Goal: Task Accomplishment & Management: Manage account settings

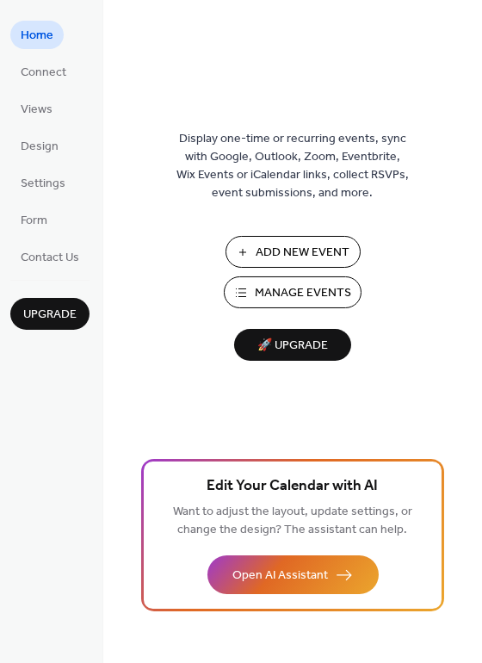
click at [329, 285] on span "Manage Events" at bounding box center [303, 294] width 96 height 18
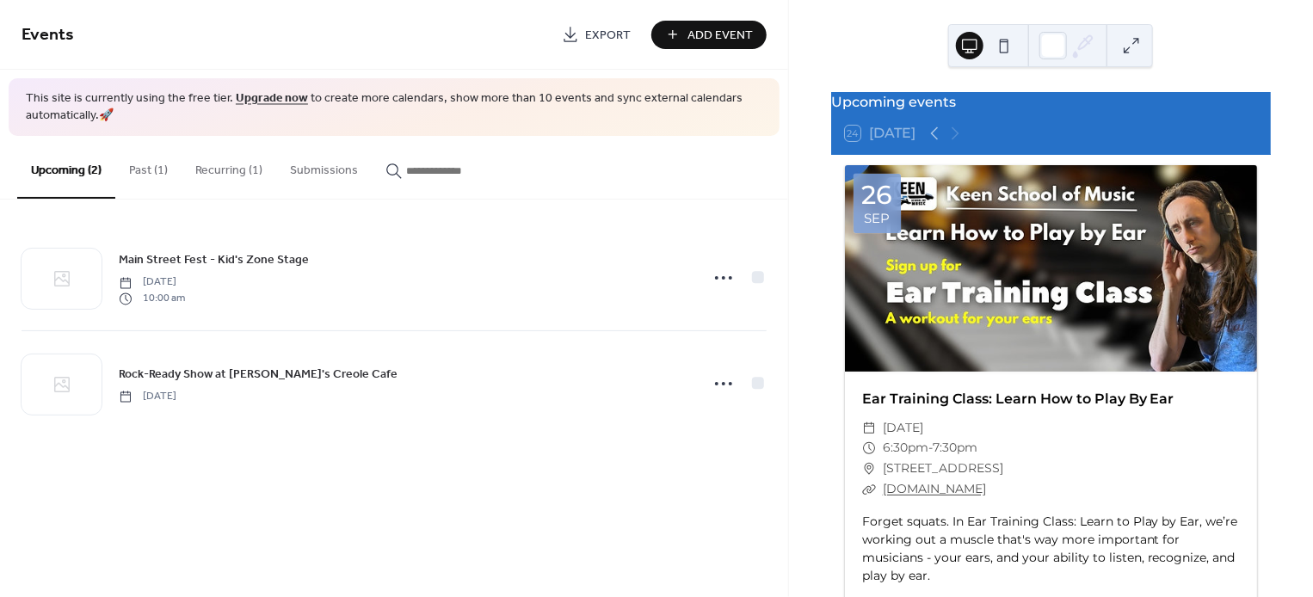
click at [200, 170] on button "Recurring (1)" at bounding box center [229, 166] width 95 height 61
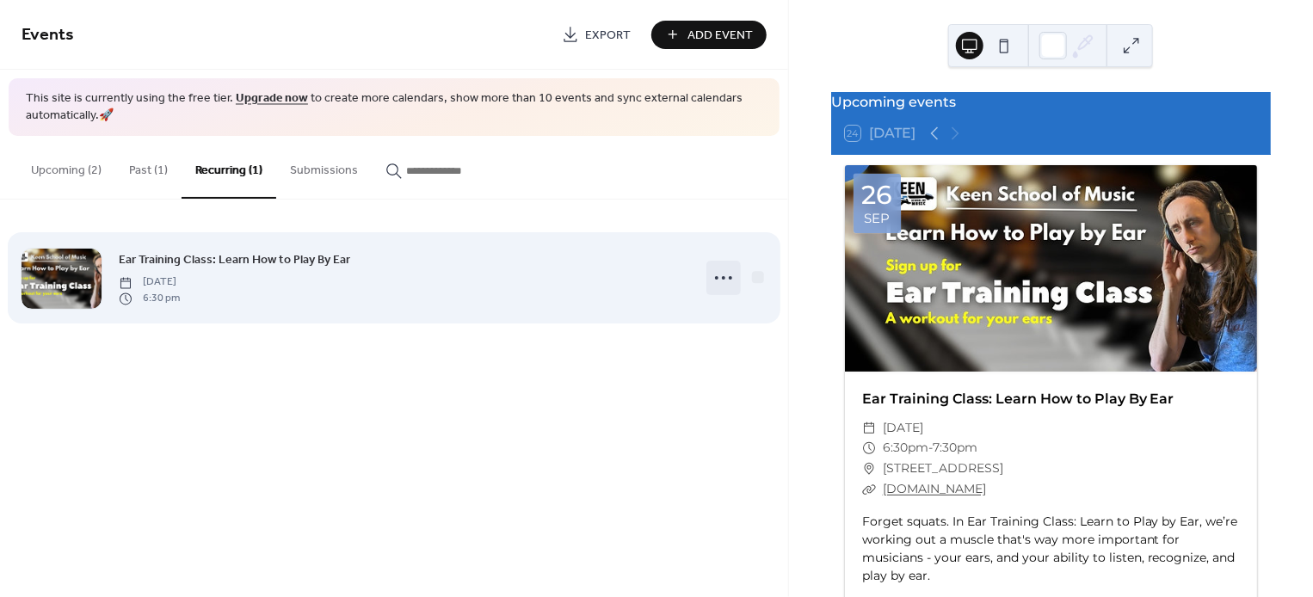
click at [724, 277] on icon at bounding box center [724, 278] width 28 height 28
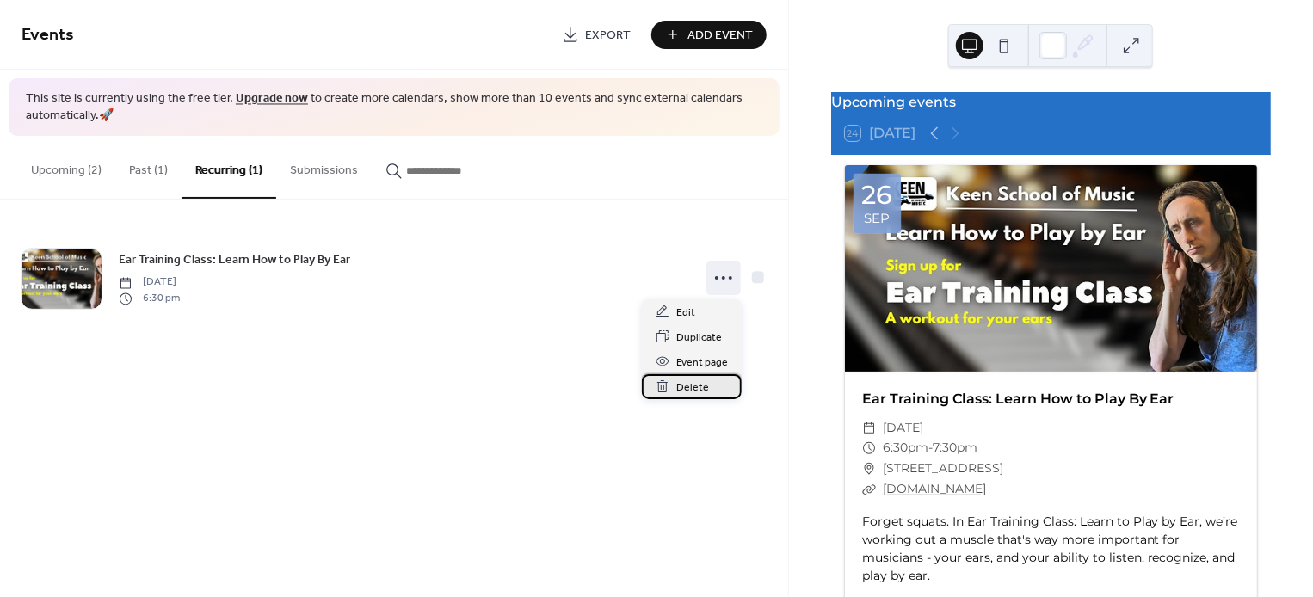
click at [694, 382] on span "Delete" at bounding box center [692, 388] width 33 height 18
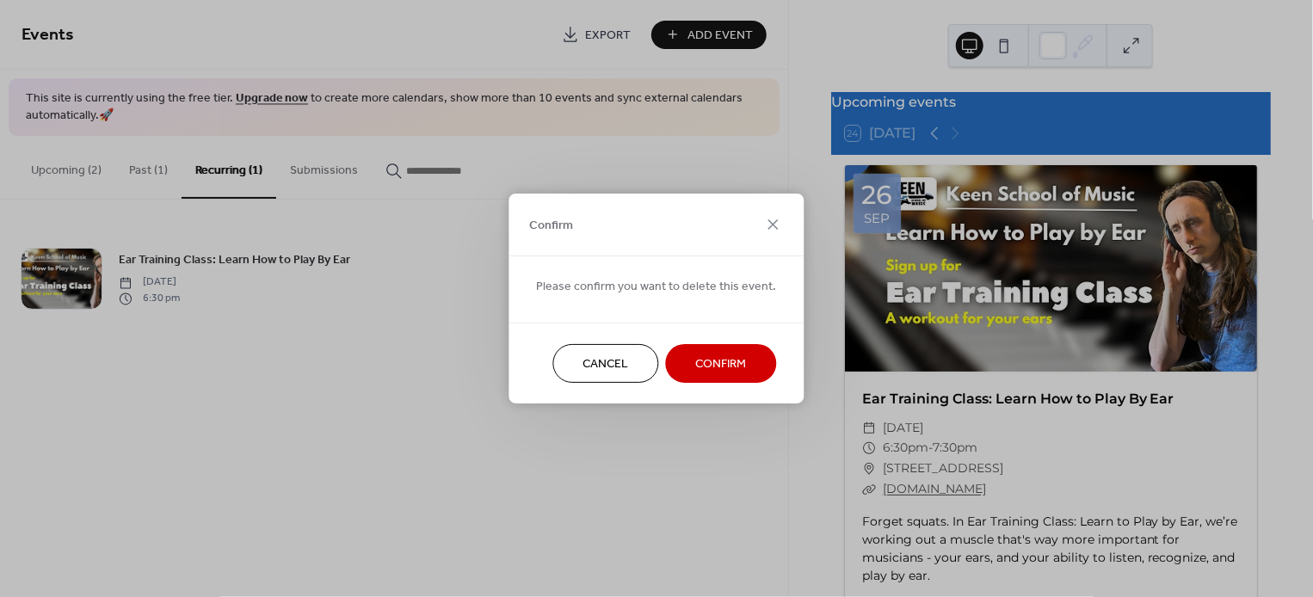
click at [696, 361] on span "Confirm" at bounding box center [721, 365] width 51 height 18
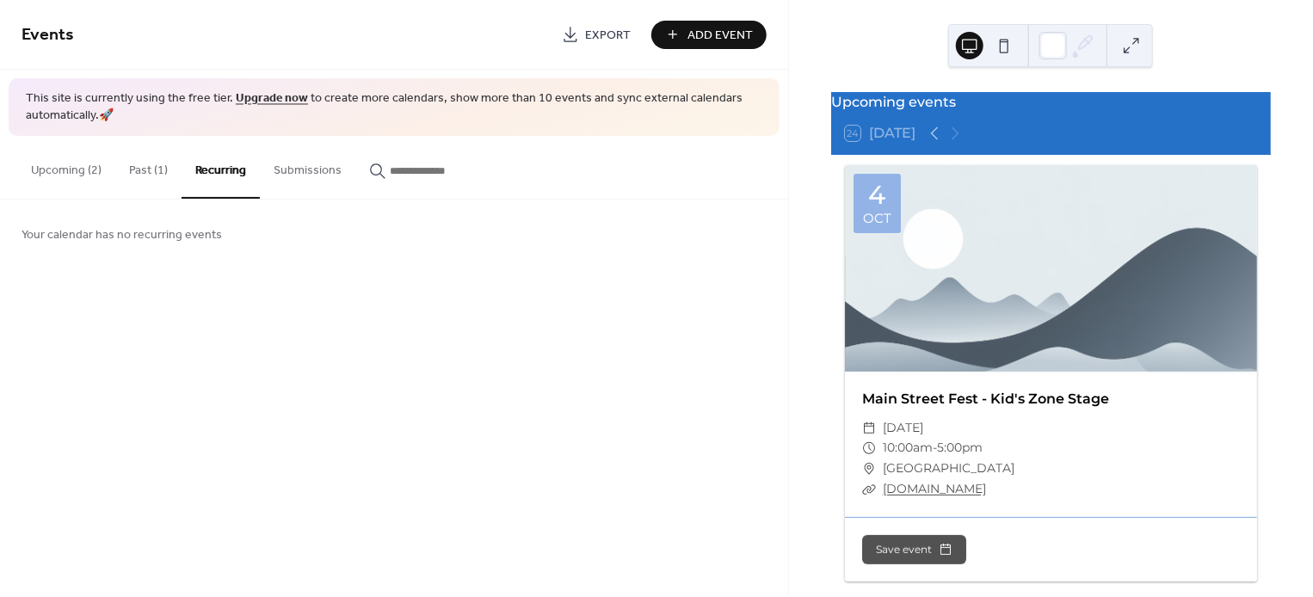
click at [133, 173] on button "Past (1)" at bounding box center [148, 166] width 66 height 61
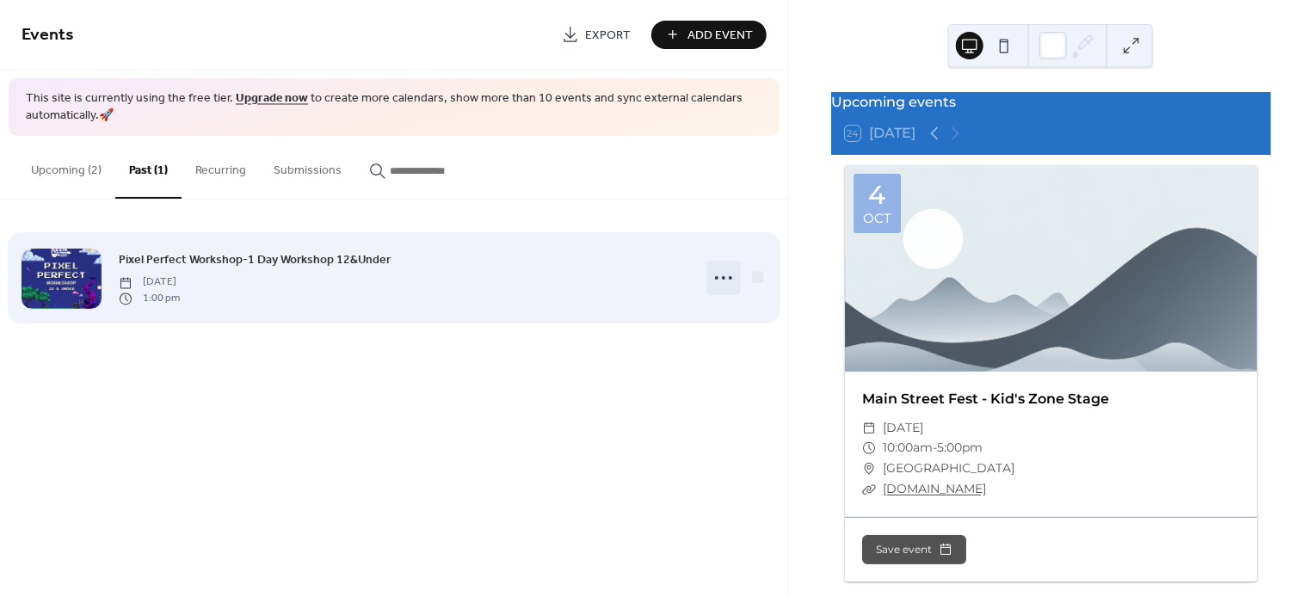
click at [733, 287] on icon at bounding box center [724, 278] width 28 height 28
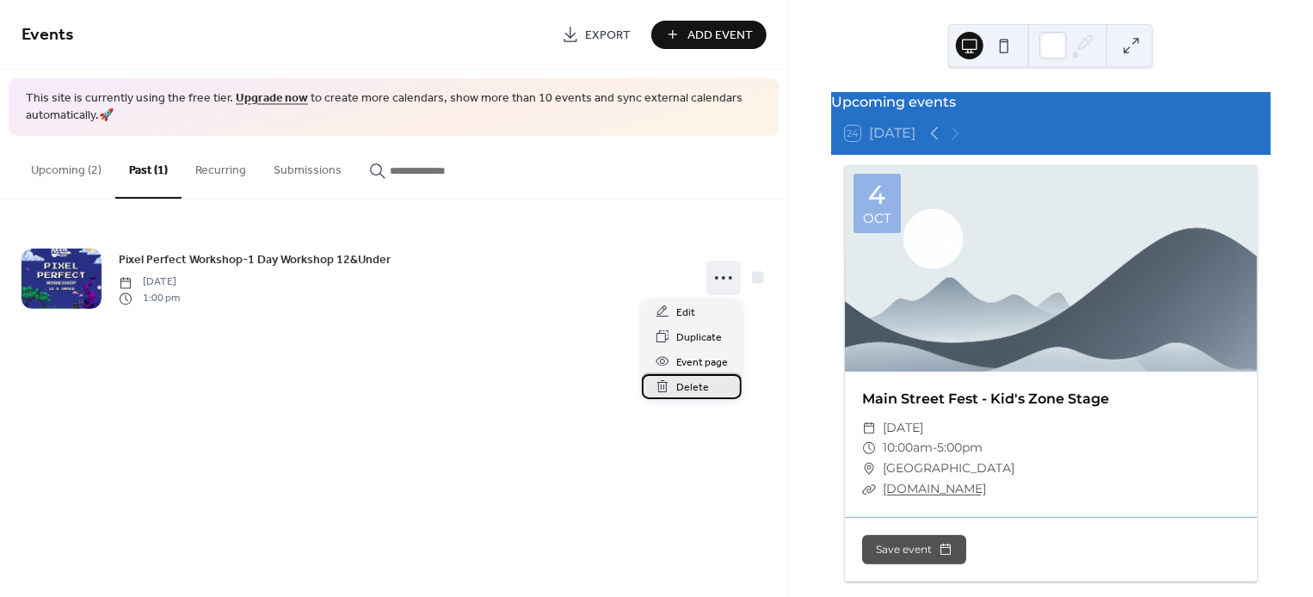
click at [678, 394] on span "Delete" at bounding box center [692, 388] width 33 height 18
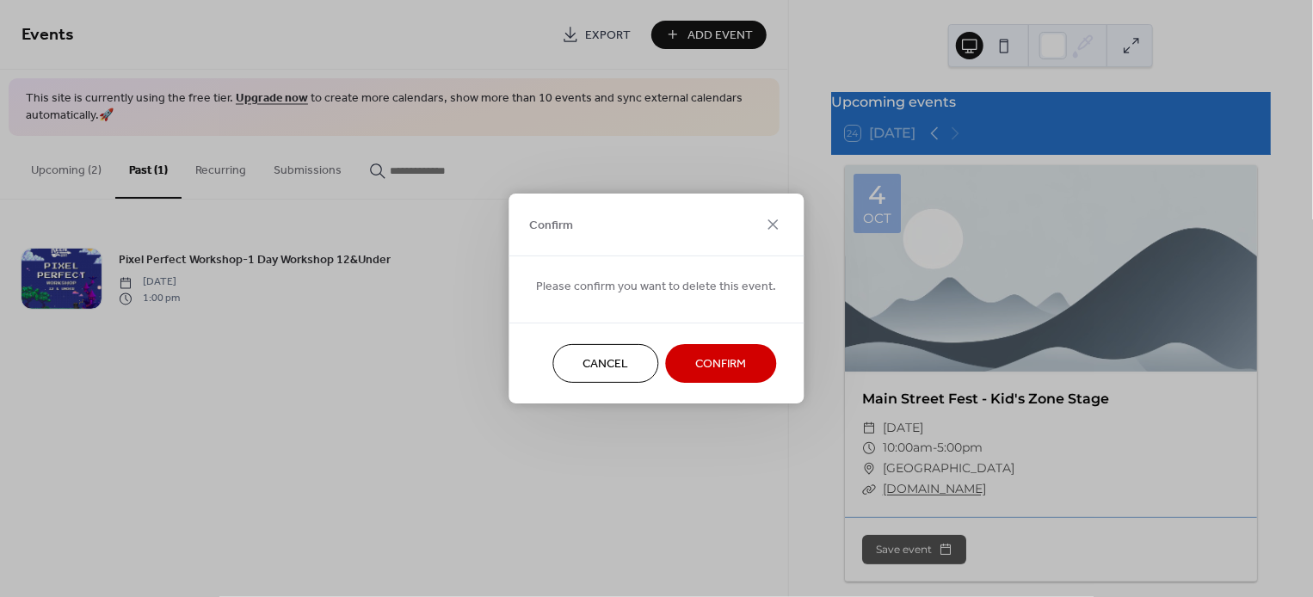
click at [687, 351] on button "Confirm" at bounding box center [721, 363] width 111 height 39
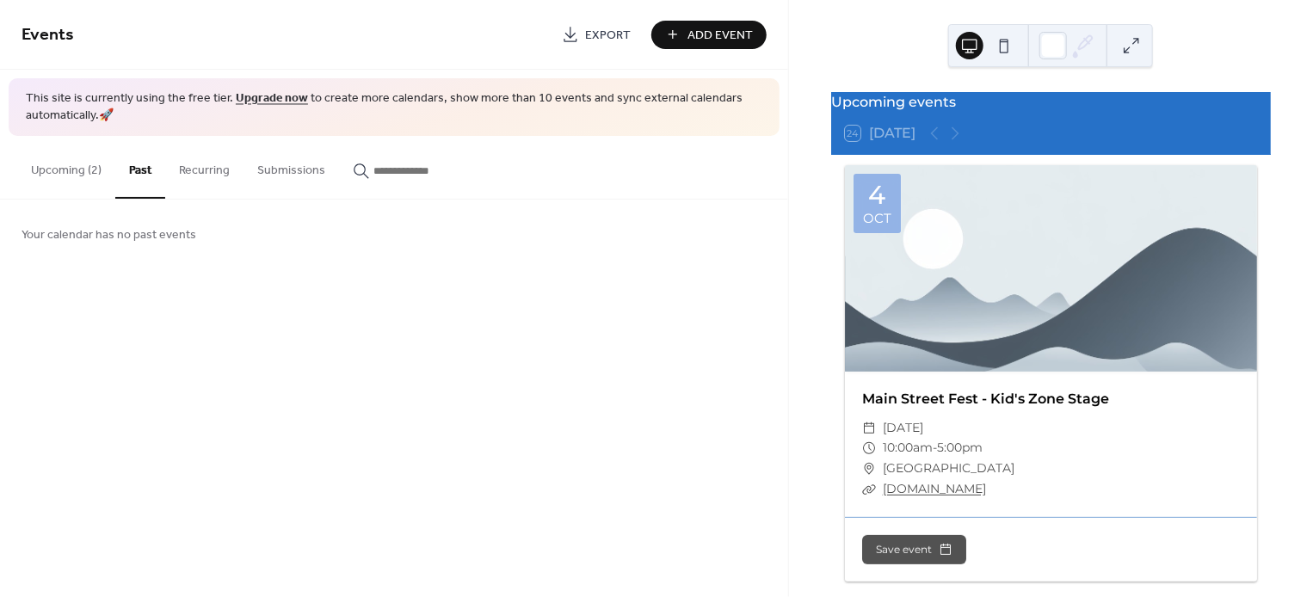
click at [91, 174] on button "Upcoming (2)" at bounding box center [66, 166] width 98 height 61
